Goal: Task Accomplishment & Management: Manage account settings

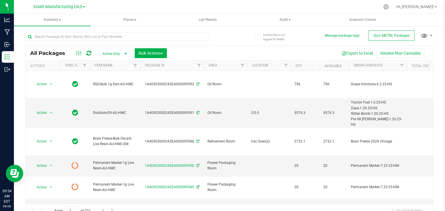
scroll to position [6, 0]
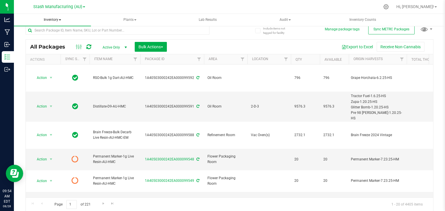
click at [61, 19] on span "Inventory" at bounding box center [52, 20] width 77 height 12
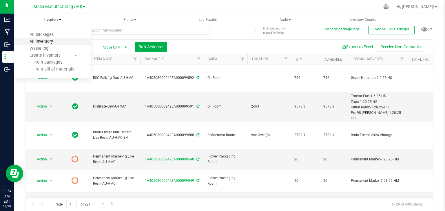
click at [38, 42] on span "All inventory" at bounding box center [41, 41] width 39 height 5
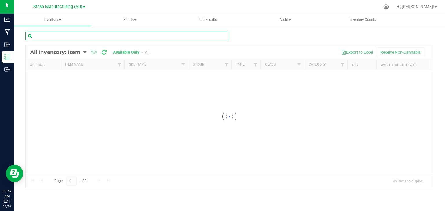
click at [56, 36] on div "Inventory All packages All inventory Waste log Create inventory Plants All plan…" at bounding box center [229, 112] width 431 height 197
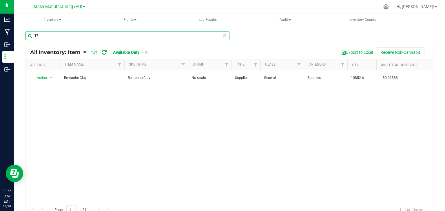
type input "T"
type input "CRY"
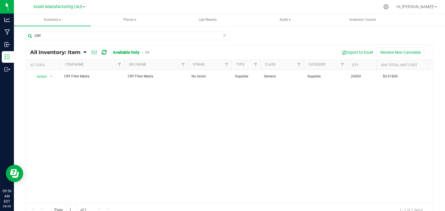
click at [222, 36] on icon at bounding box center [224, 35] width 4 height 7
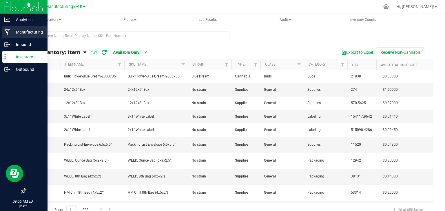
click at [5, 29] on icon at bounding box center [8, 32] width 6 height 6
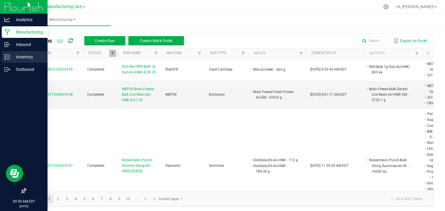
click at [21, 60] on p "Inventory" at bounding box center [27, 57] width 35 height 7
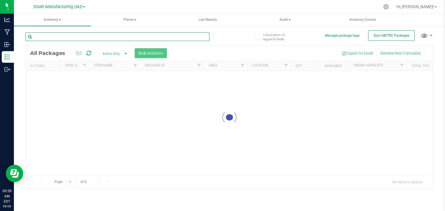
click at [61, 36] on input "text" at bounding box center [117, 36] width 184 height 9
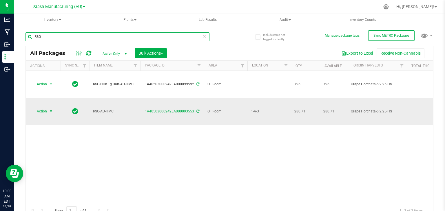
type input "RSO"
click at [52, 109] on span "select" at bounding box center [51, 111] width 5 height 5
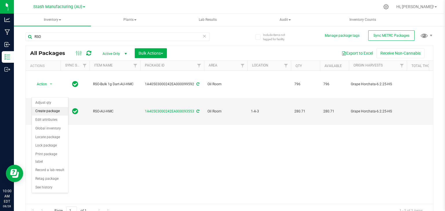
click at [47, 110] on li "Create package" at bounding box center [50, 111] width 36 height 9
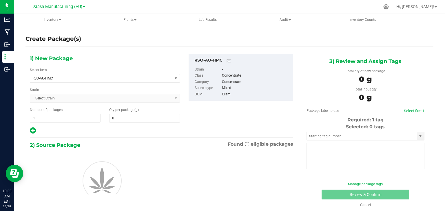
type input "0.0000"
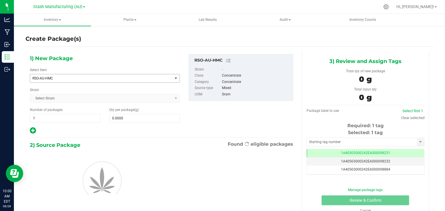
click at [69, 77] on span "RSO-AU-HMC" at bounding box center [98, 78] width 132 height 4
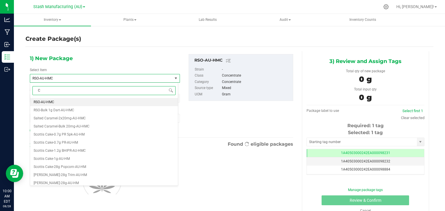
type input "Co"
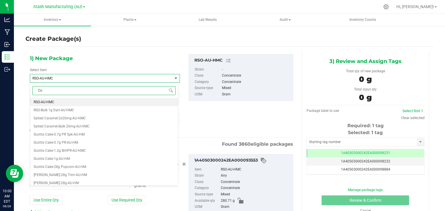
type input "0.0000 g"
type input "Concen"
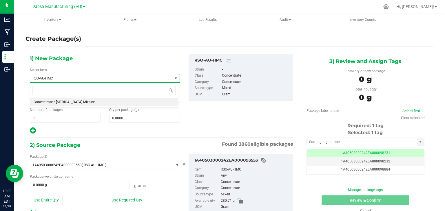
type input "0.0000"
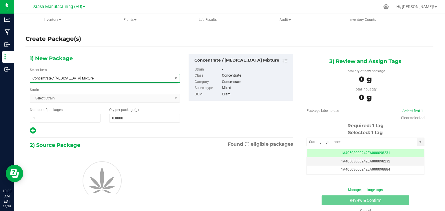
scroll to position [2254, 0]
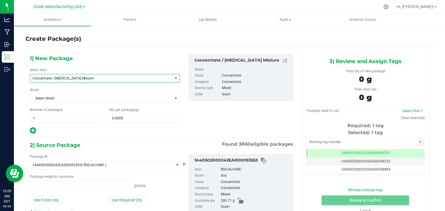
type input "0.0000 g"
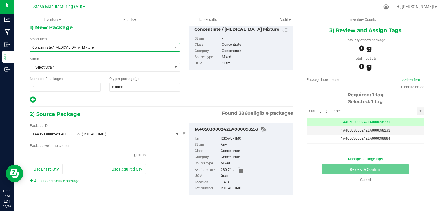
click at [70, 151] on span at bounding box center [80, 154] width 100 height 9
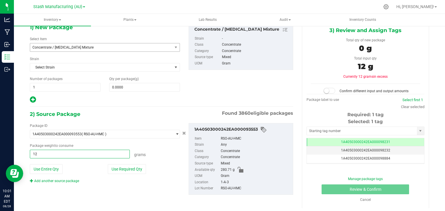
type input "120"
type input "120.0000 g"
click at [52, 179] on link "Add another source package" at bounding box center [54, 181] width 49 height 4
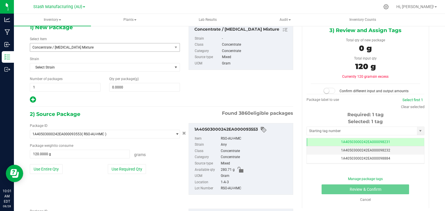
scroll to position [74, 0]
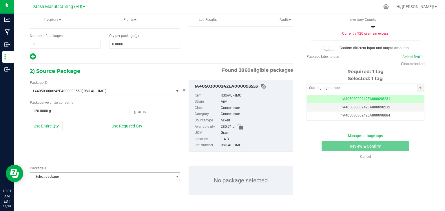
click at [63, 175] on span "Select package" at bounding box center [101, 177] width 142 height 8
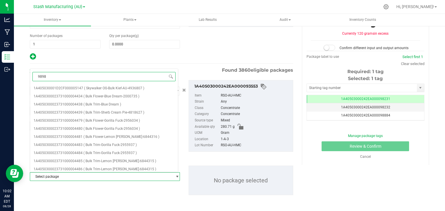
type input "98987"
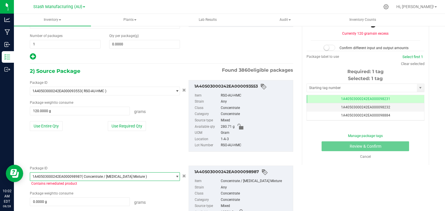
scroll to position [110, 0]
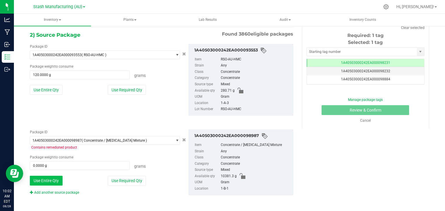
click at [53, 179] on button "Use Entire Qty" at bounding box center [46, 181] width 33 height 10
type input "10381.3000 g"
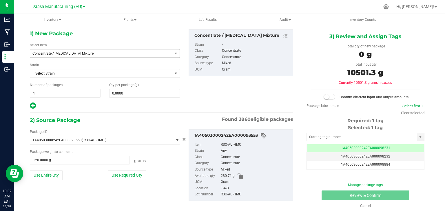
scroll to position [0, 0]
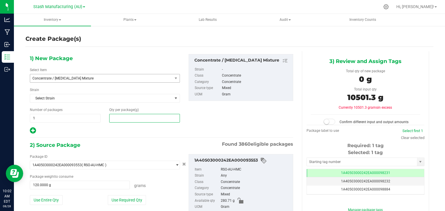
click at [140, 116] on span at bounding box center [144, 118] width 71 height 9
type input "10501.3"
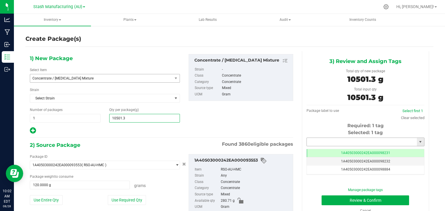
type input "10,501.3000"
click at [357, 142] on input "text" at bounding box center [362, 142] width 110 height 8
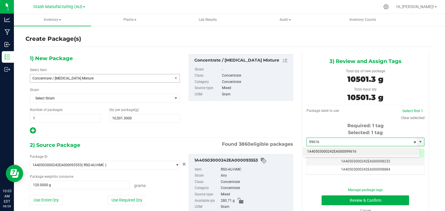
click at [352, 150] on li "1A40503000242EA000099616" at bounding box center [361, 152] width 116 height 9
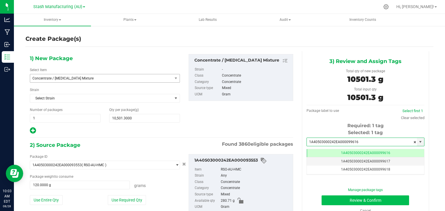
type input "1A40503000242EA000099616"
click at [349, 198] on button "Review & Confirm" at bounding box center [364, 201] width 87 height 10
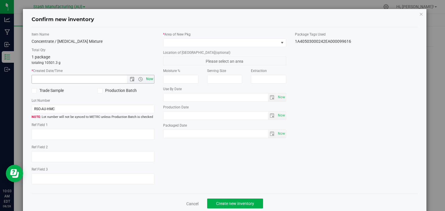
click at [149, 78] on span "Now" at bounding box center [150, 79] width 10 height 8
type input "[DATE] 10:03 AM"
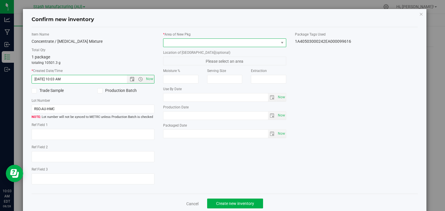
click at [224, 41] on span at bounding box center [220, 43] width 115 height 8
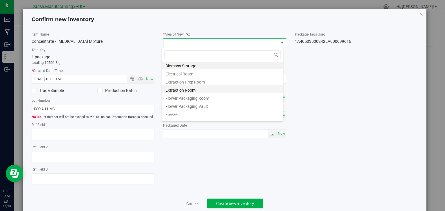
click at [184, 88] on li "Extraction Room" at bounding box center [222, 89] width 121 height 8
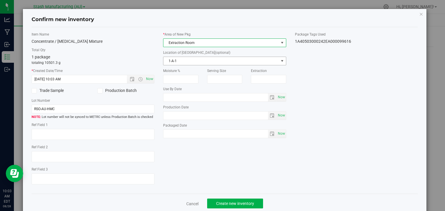
click at [198, 60] on span "1-A-1" at bounding box center [220, 61] width 115 height 8
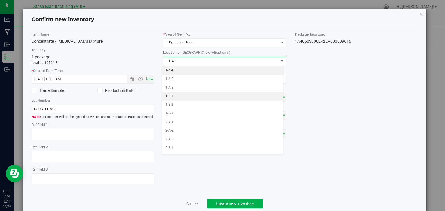
click at [169, 95] on li "1-B-1" at bounding box center [222, 96] width 121 height 9
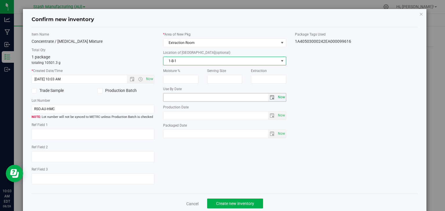
click at [279, 99] on span "Now" at bounding box center [281, 97] width 10 height 8
type input "[DATE]"
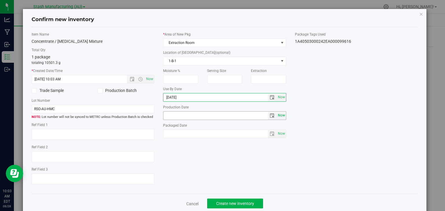
click at [279, 113] on span "Now" at bounding box center [281, 115] width 10 height 8
type input "[DATE]"
click at [173, 96] on input "[DATE]" at bounding box center [215, 98] width 105 height 8
type input "[DATE]"
click at [211, 161] on div "Item Name Concentrate / [MEDICAL_DATA] Mixture Total Qty 1 package totaling 105…" at bounding box center [224, 111] width 395 height 158
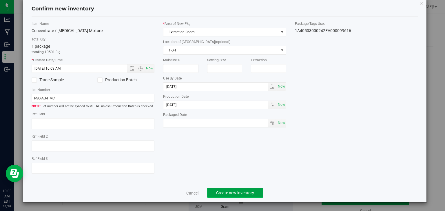
click at [241, 195] on span "Create new inventory" at bounding box center [235, 193] width 38 height 5
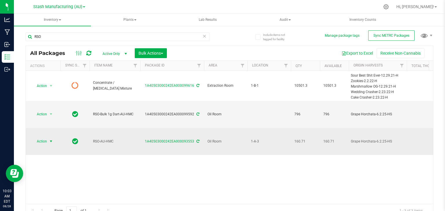
click at [49, 139] on span "select" at bounding box center [51, 141] width 5 height 5
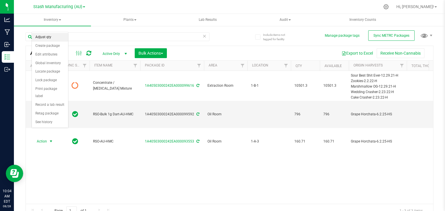
click at [45, 35] on li "Adjust qty" at bounding box center [50, 37] width 36 height 9
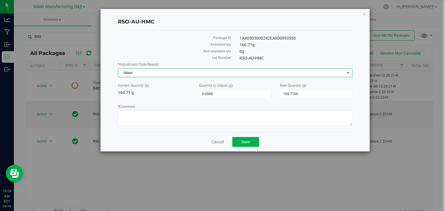
click at [165, 73] on span "Select" at bounding box center [231, 73] width 226 height 8
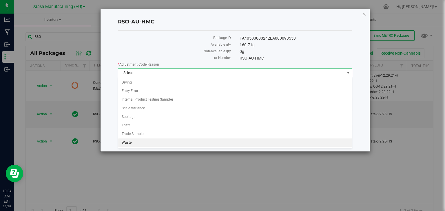
click at [127, 140] on li "Waste" at bounding box center [235, 143] width 234 height 9
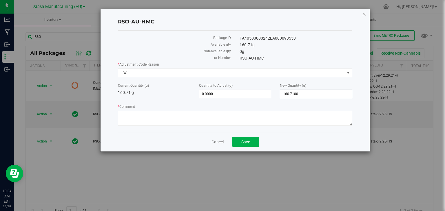
click at [300, 93] on span "160.7100 160.71" at bounding box center [316, 94] width 72 height 9
type input "1"
type input "0"
type input "-160.7100"
type input "0.0000"
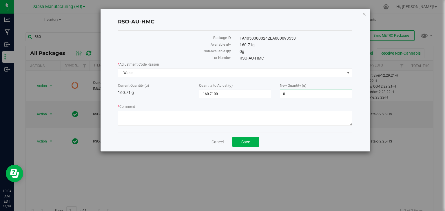
click at [251, 98] on div "* Adjustment Code Reason Waste Select Drying Entry Error Internal Product Testi…" at bounding box center [235, 95] width 234 height 66
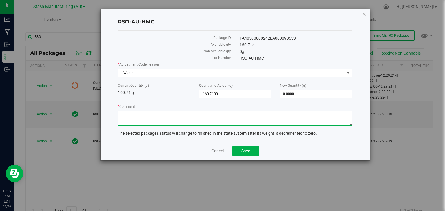
click at [228, 113] on textarea "* Comment" at bounding box center [235, 118] width 234 height 15
type textarea "Spillage."
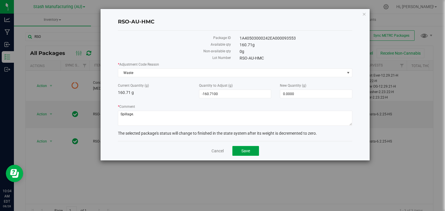
click at [251, 149] on button "Save" at bounding box center [245, 151] width 27 height 10
